Goal: Information Seeking & Learning: Learn about a topic

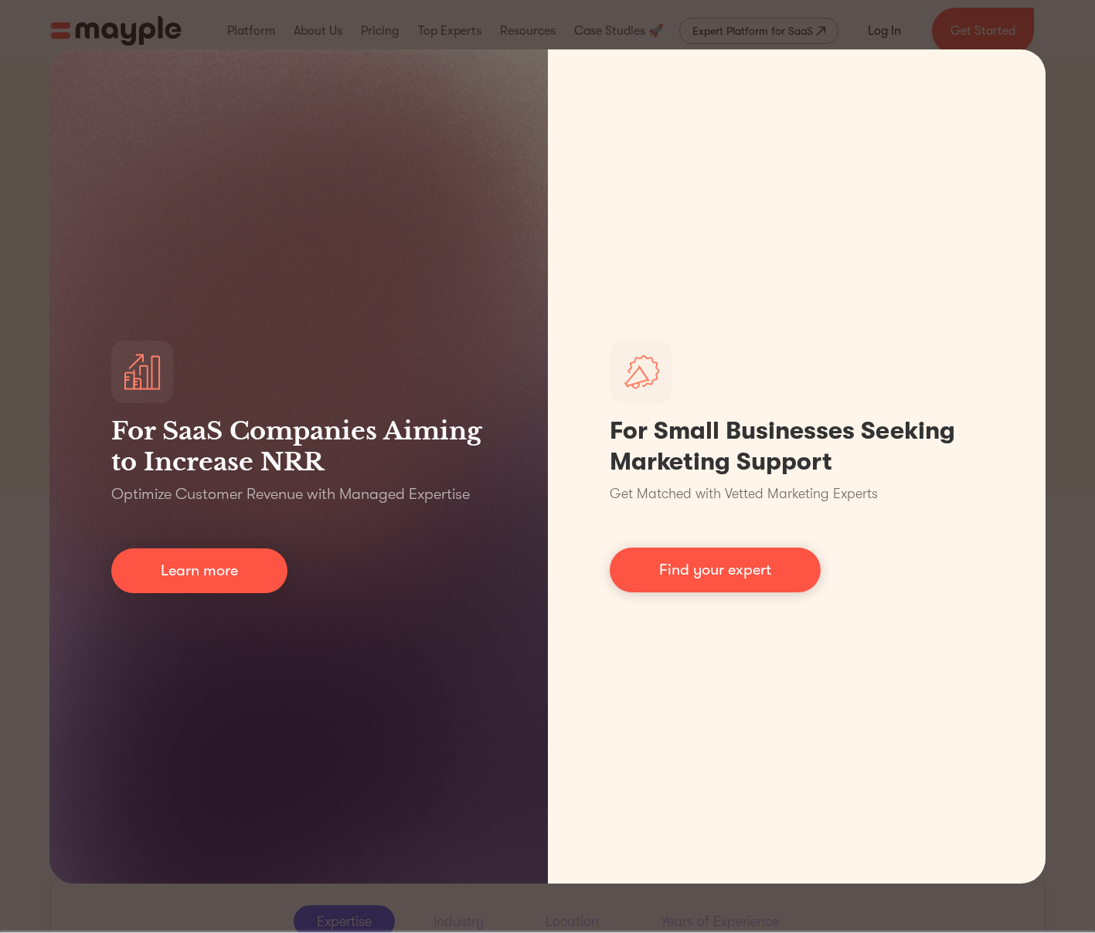
click at [8, 507] on div "For SaaS Companies Aiming to Increase NRR Optimize Customer Revenue with Manage…" at bounding box center [547, 466] width 1095 height 933
click at [1061, 715] on div "For SaaS Companies Aiming to Increase NRR Optimize Customer Revenue with Manage…" at bounding box center [547, 466] width 1095 height 933
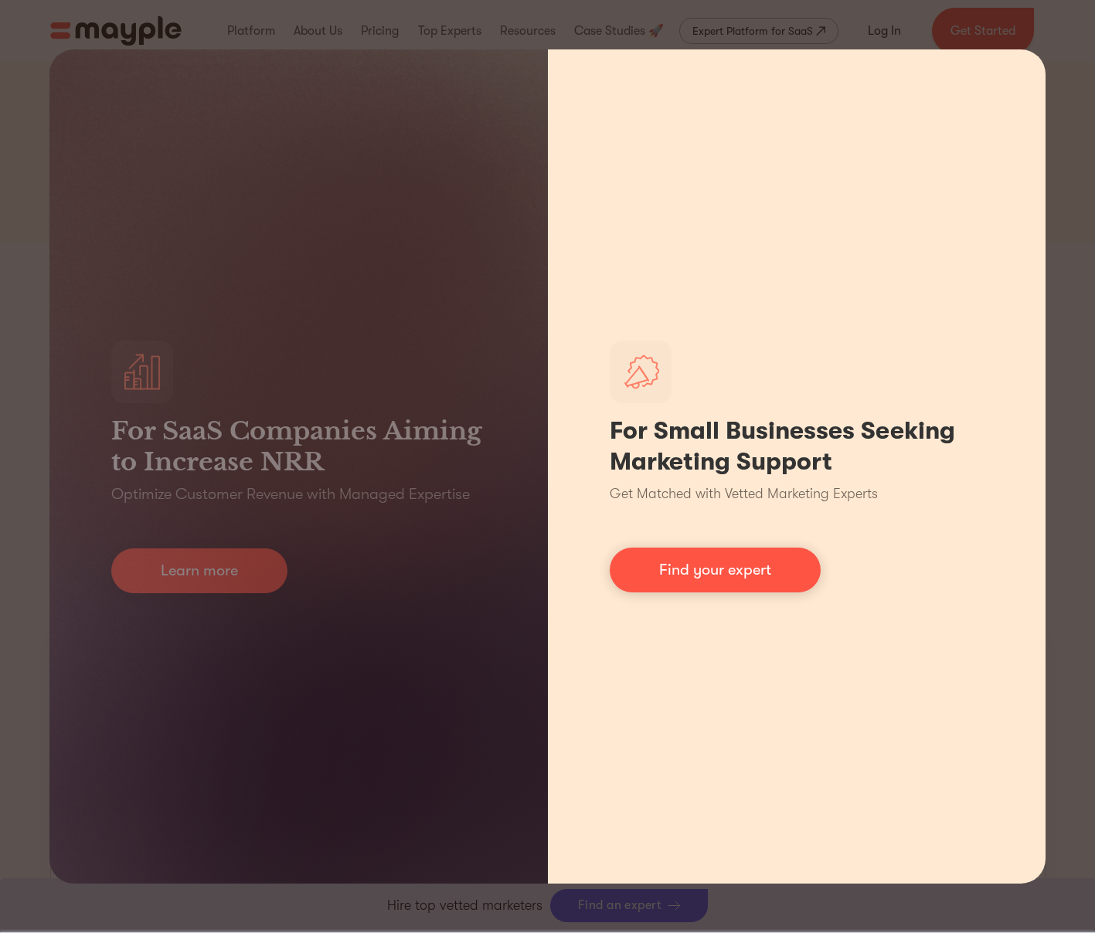
scroll to position [552, 0]
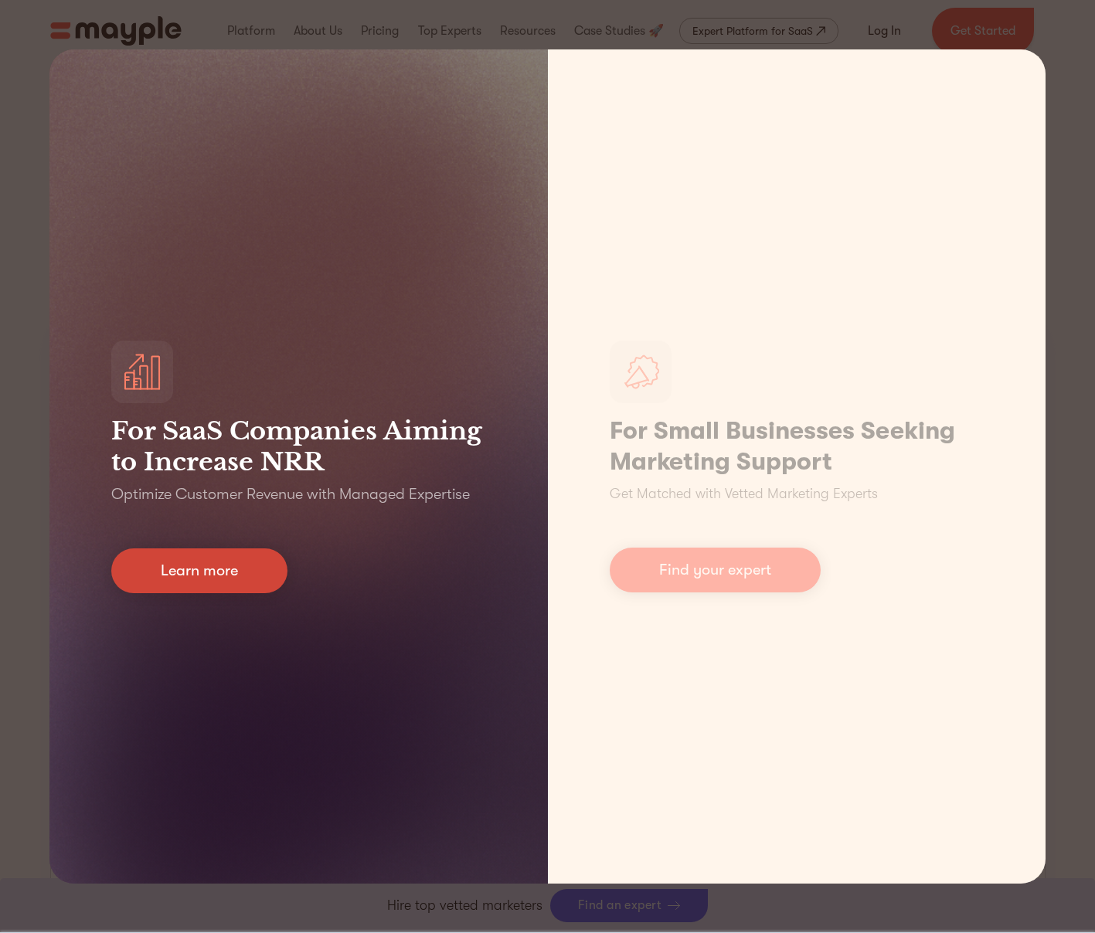
click at [160, 567] on link "Learn more" at bounding box center [199, 571] width 176 height 45
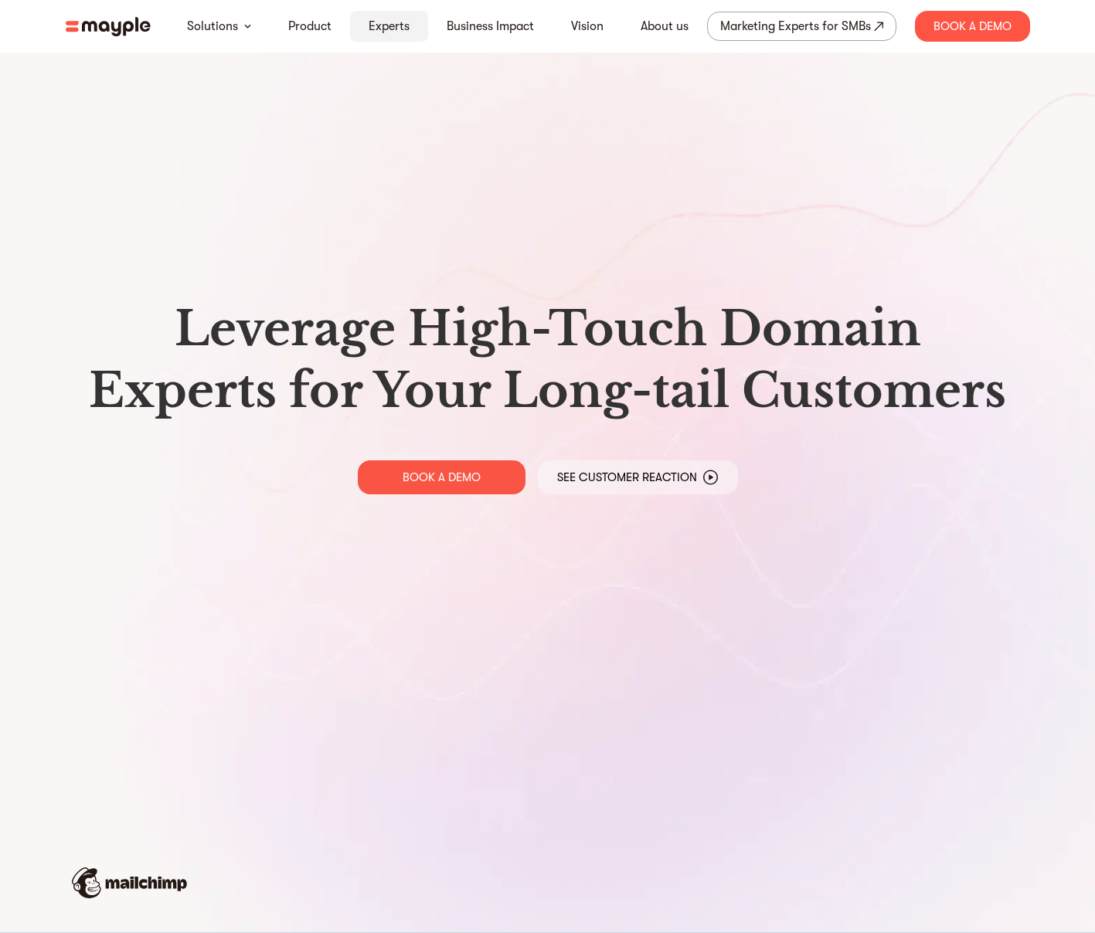
click at [372, 26] on link "Experts" at bounding box center [389, 26] width 41 height 19
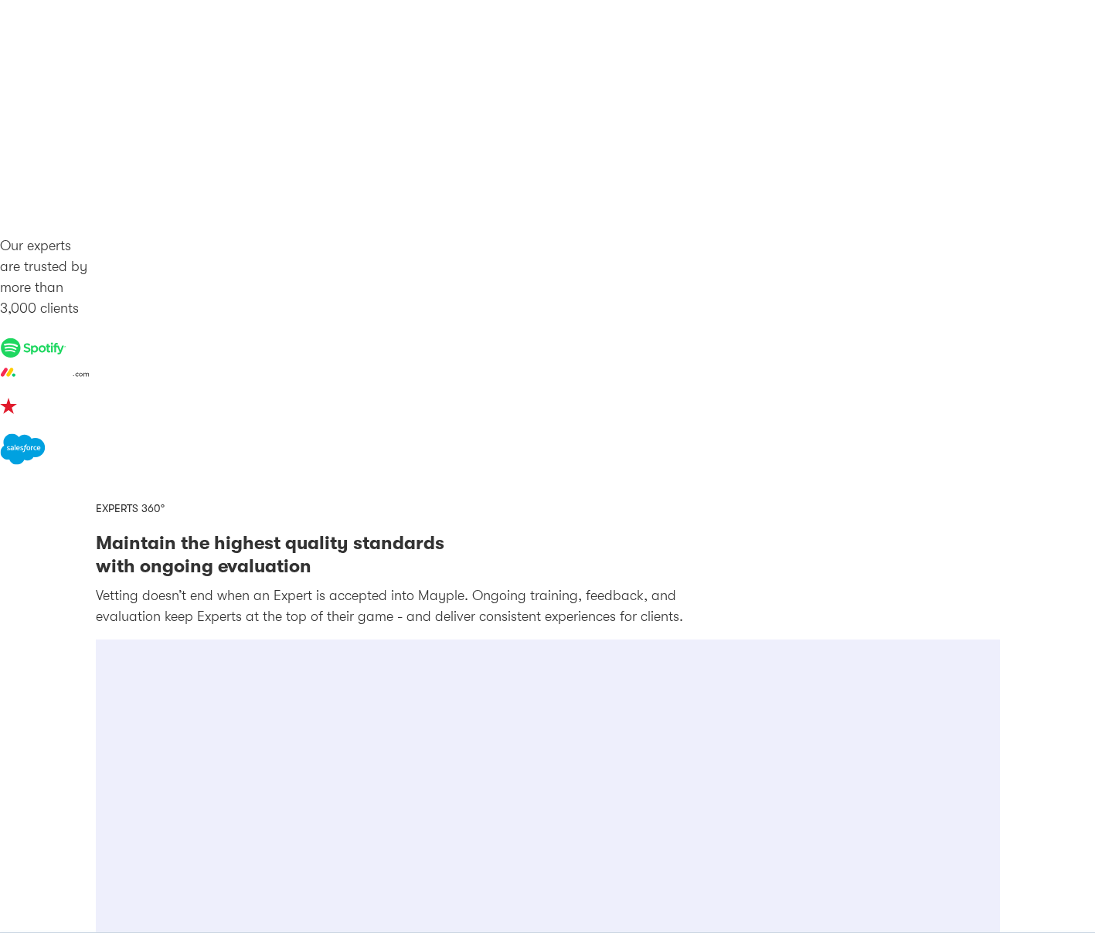
scroll to position [1979, 0]
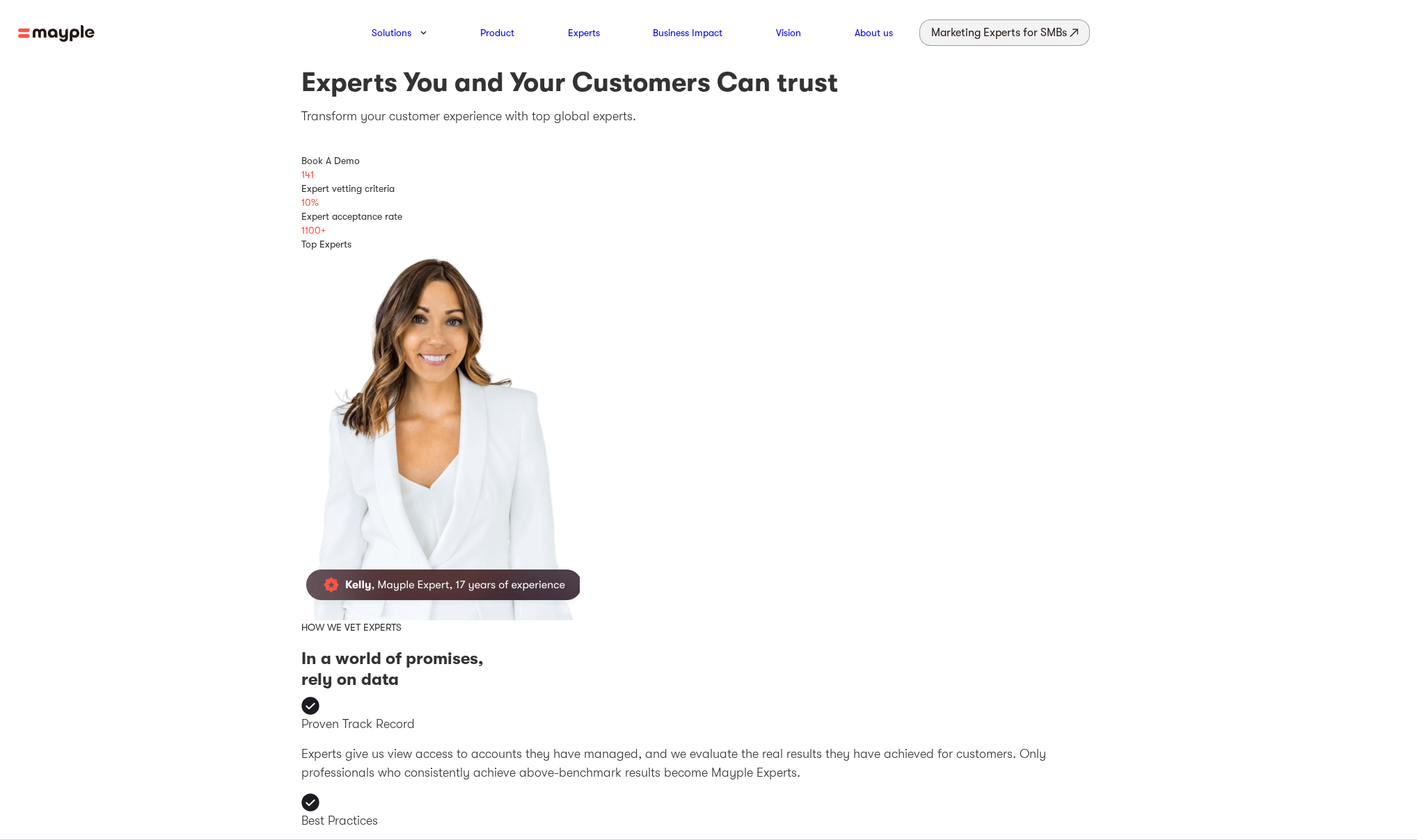
click at [986, 33] on div "Marketing Experts for SMBs" at bounding box center [999, 32] width 136 height 20
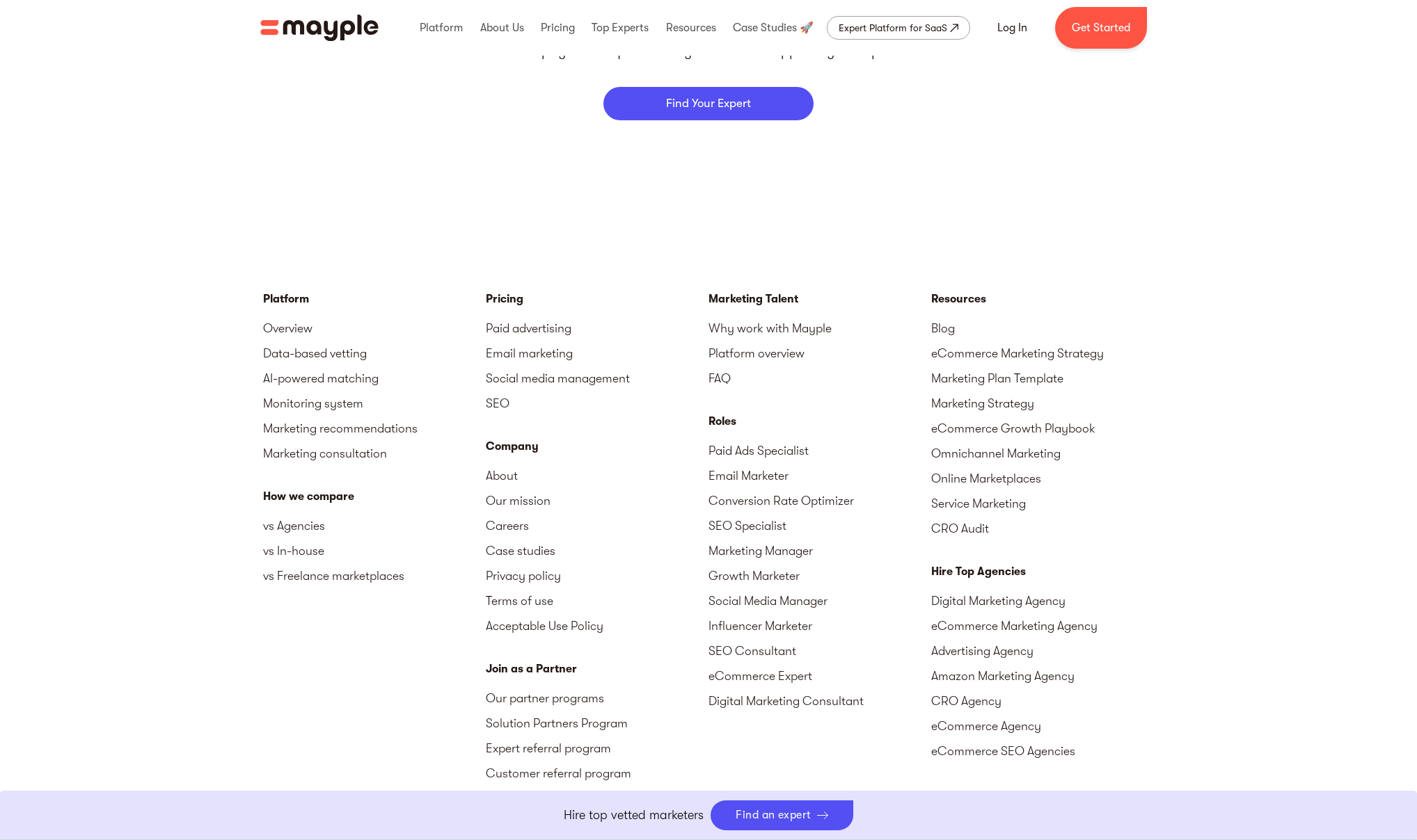
scroll to position [6111, 0]
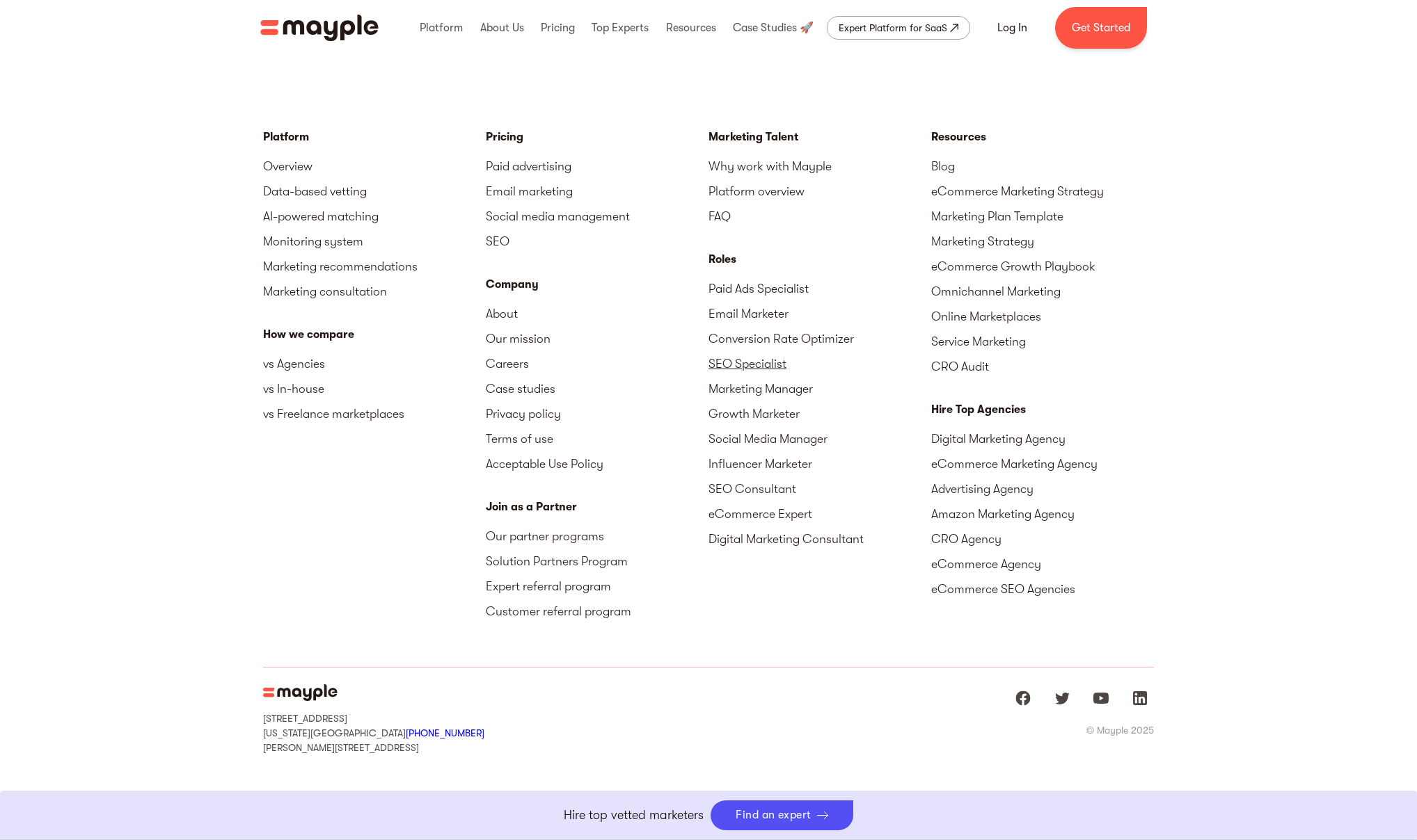
click at [756, 359] on link "SEO Specialist" at bounding box center [820, 364] width 223 height 25
click at [782, 170] on link "Why work with Mayple" at bounding box center [820, 167] width 223 height 25
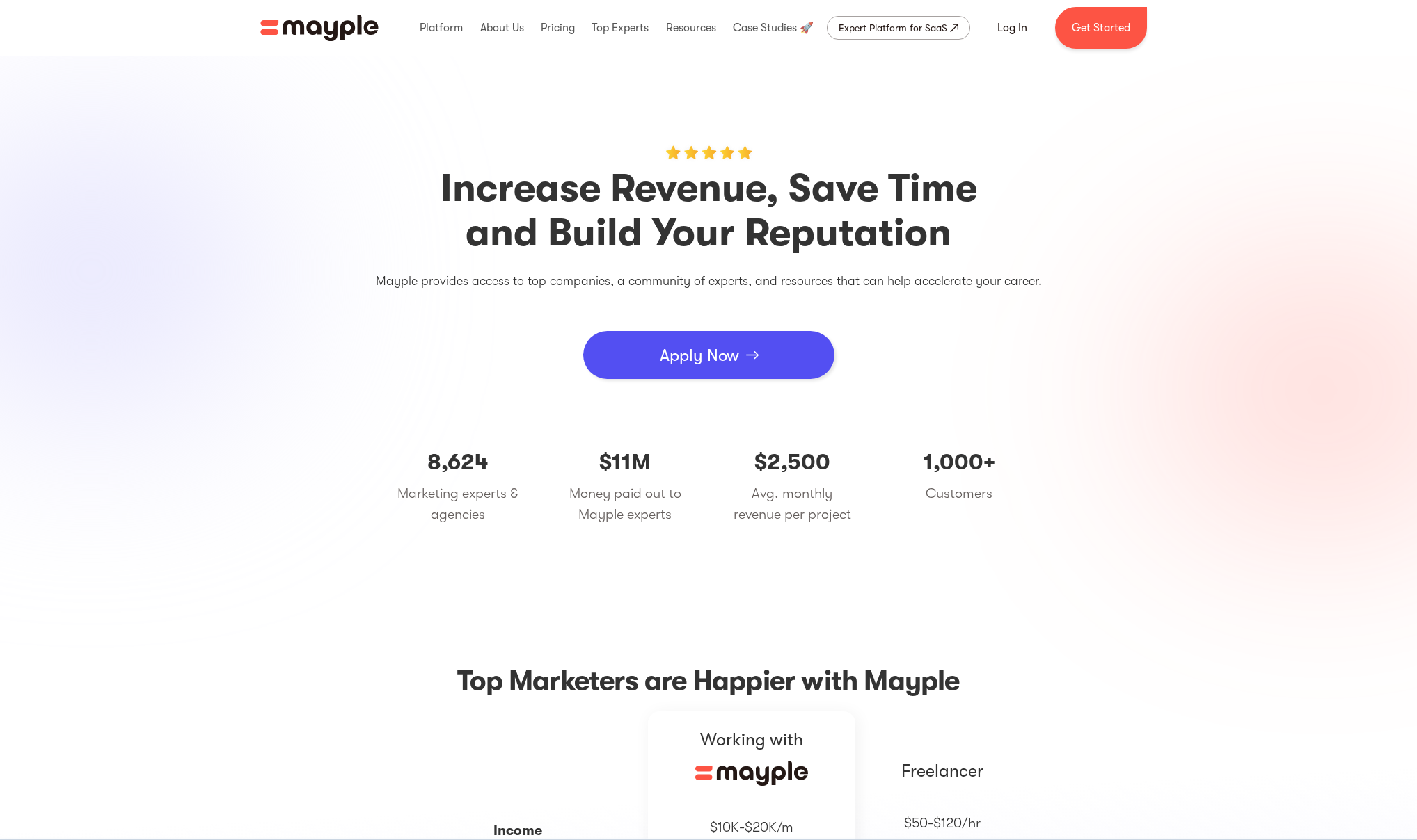
click at [678, 362] on div "Apply Now" at bounding box center [699, 356] width 79 height 41
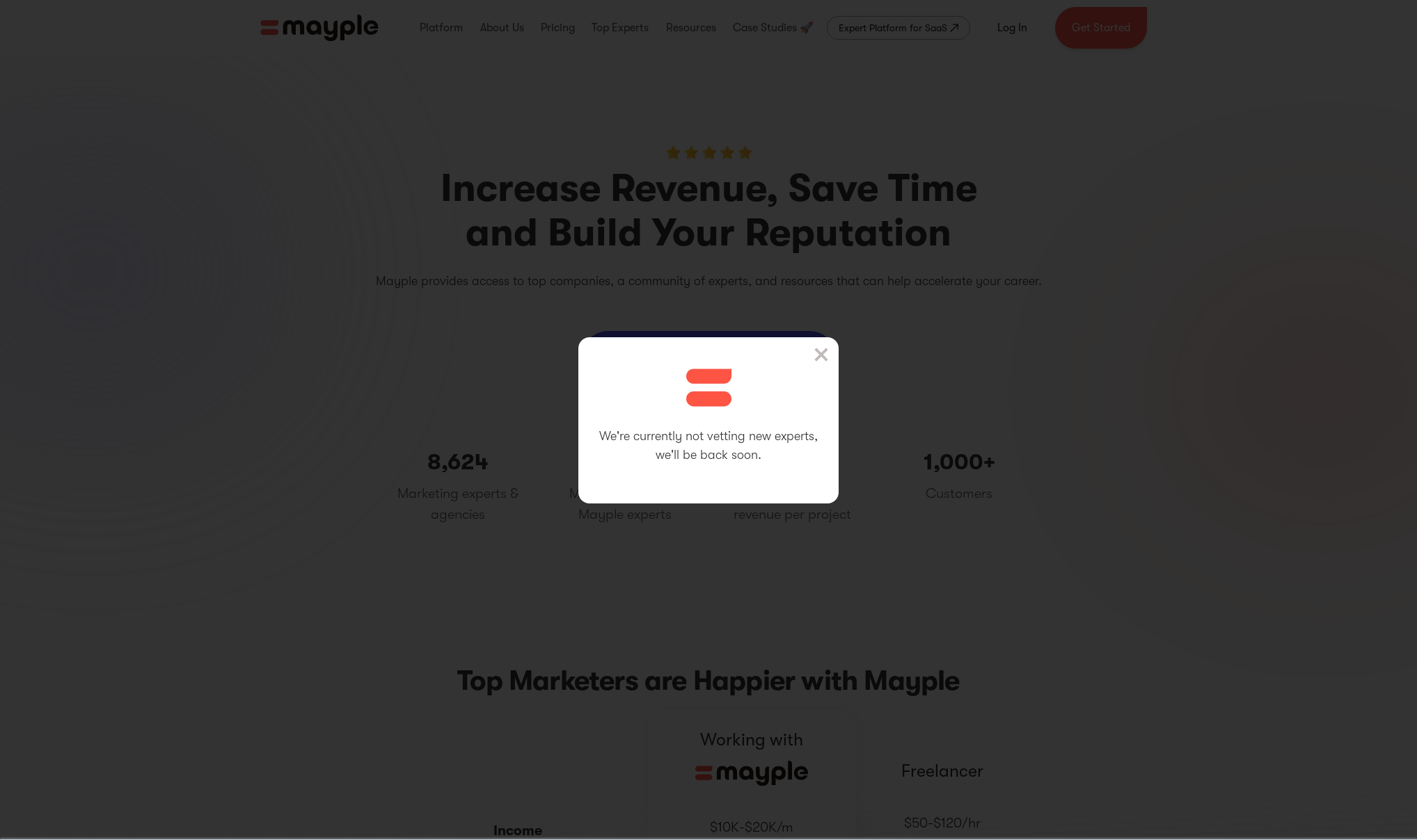
scroll to position [1, 0]
click at [828, 348] on img at bounding box center [821, 354] width 14 height 14
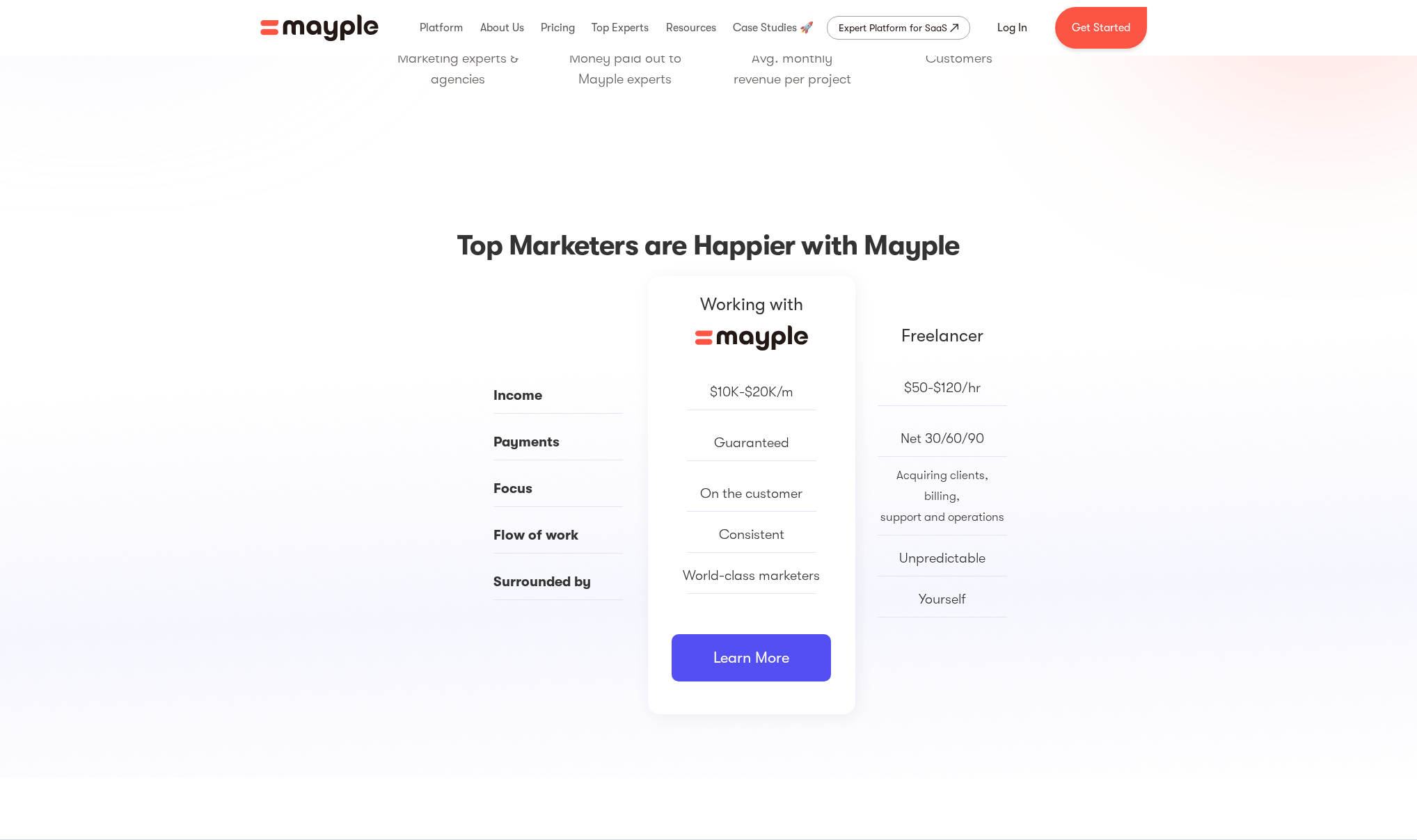
scroll to position [479, 0]
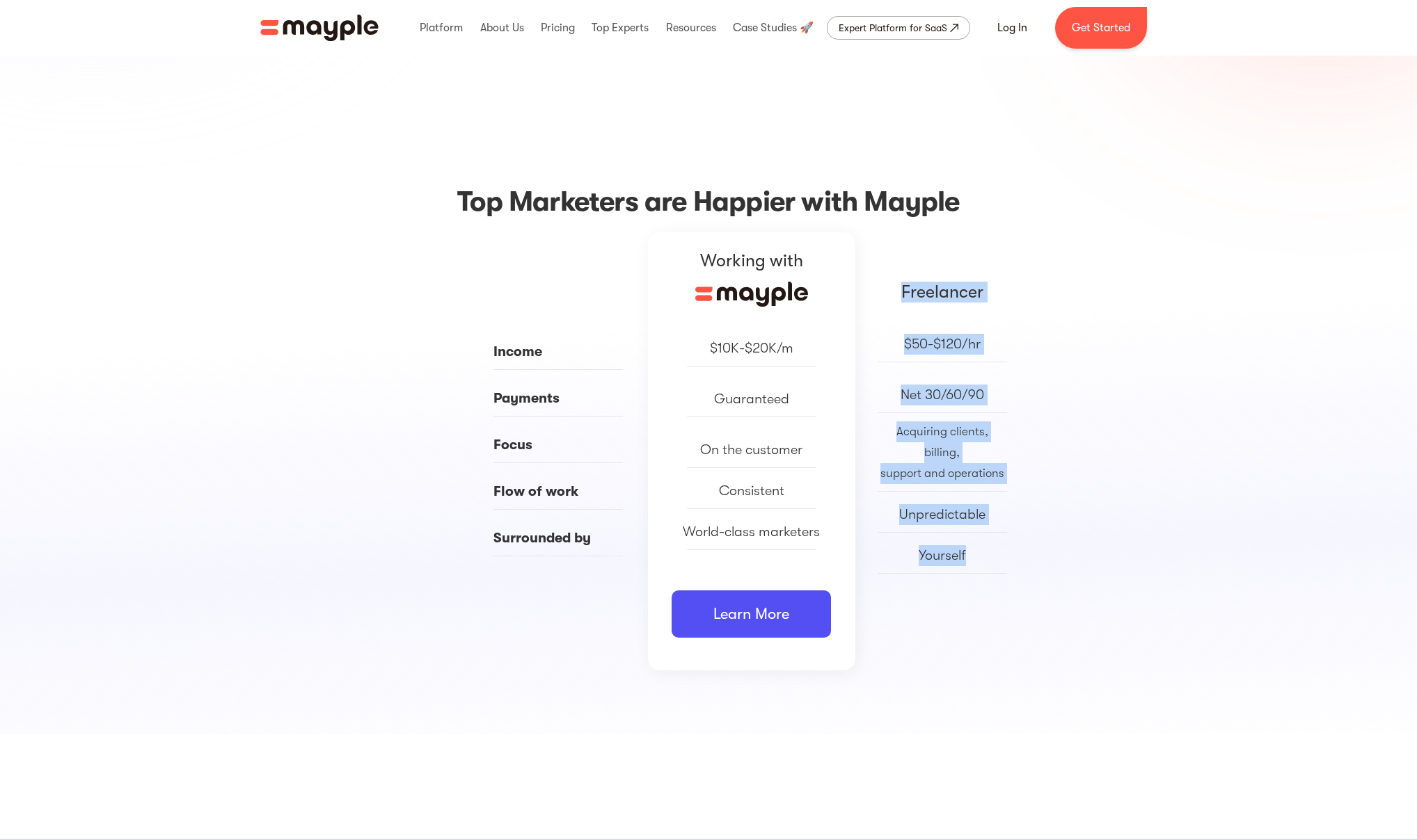
drag, startPoint x: 1039, startPoint y: 583, endPoint x: 829, endPoint y: 682, distance: 232.2
click at [829, 682] on div "Income Payments Focus Flow of work Surrounded by Working with $10K-$20K/m Guara…" at bounding box center [708, 483] width 1417 height 502
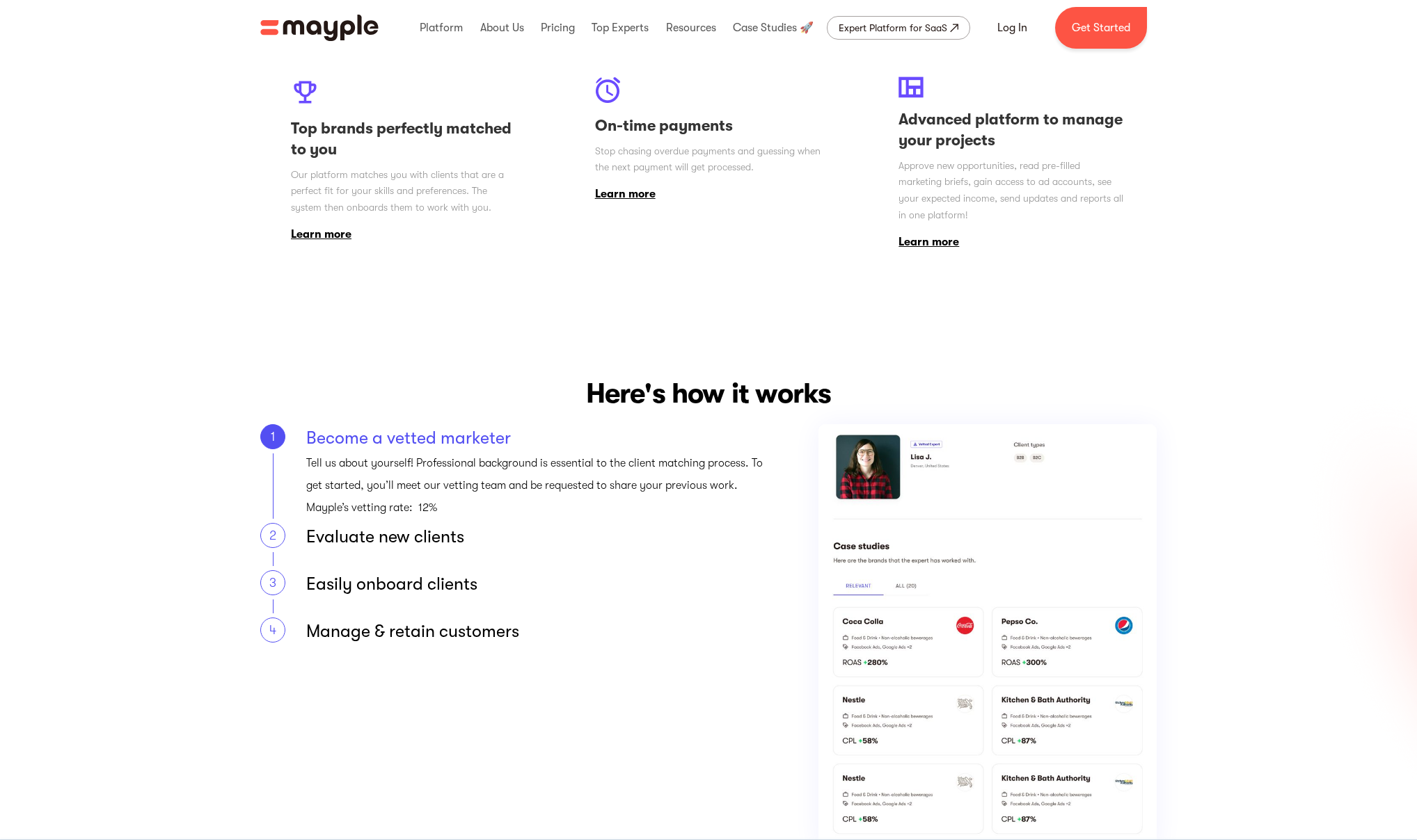
scroll to position [1470, 0]
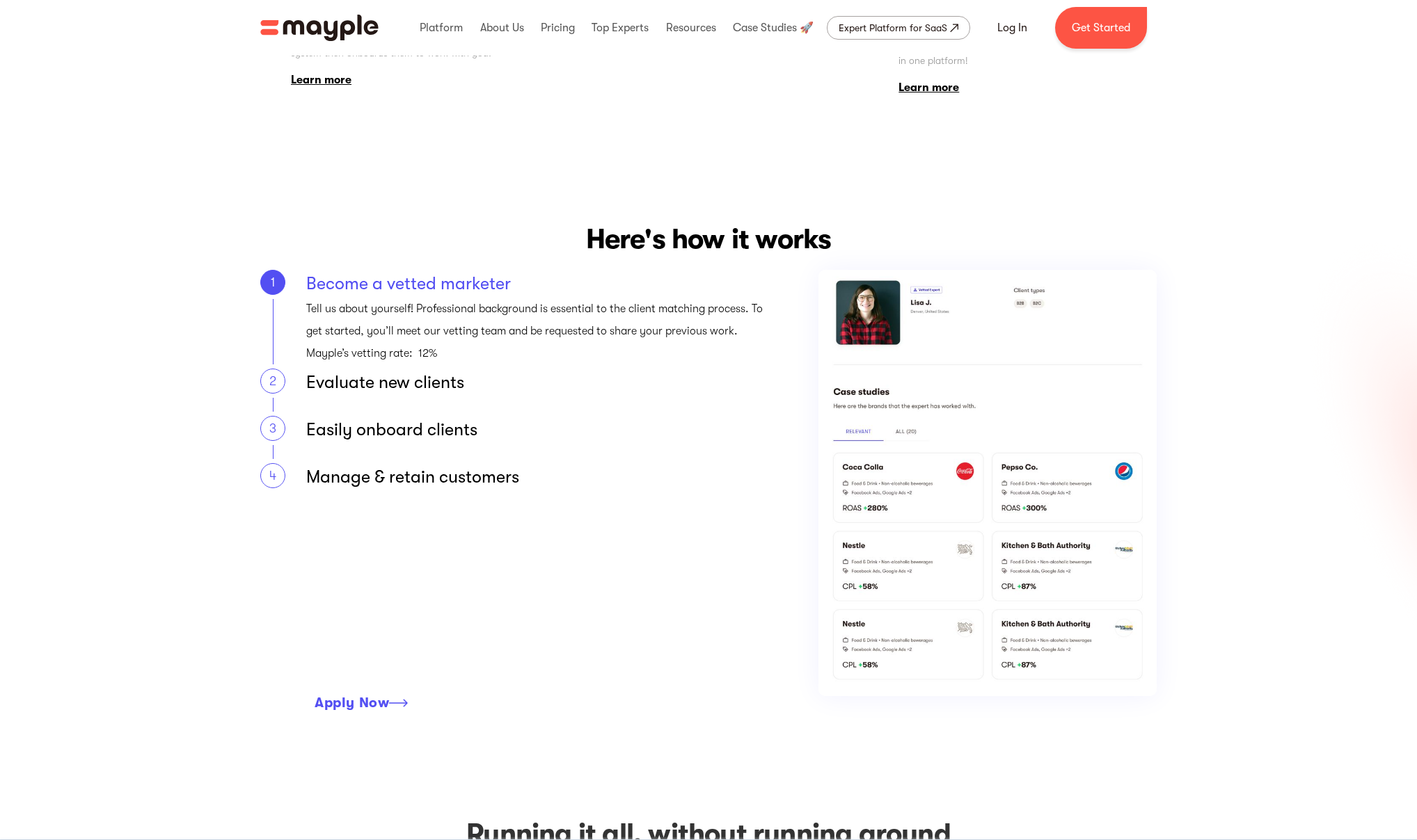
click at [304, 37] on img "home" at bounding box center [319, 27] width 118 height 26
